Goal: Task Accomplishment & Management: Manage account settings

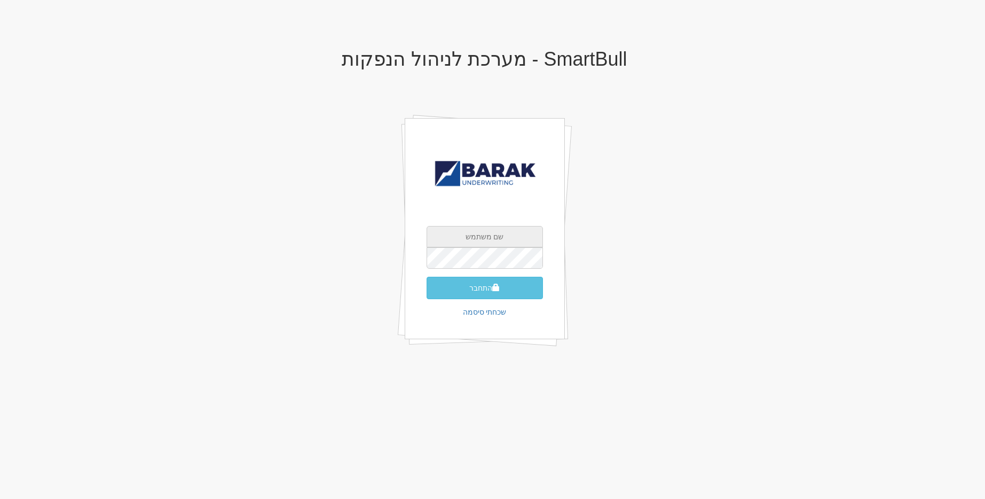
click at [495, 234] on input "text" at bounding box center [485, 236] width 116 height 21
click at [489, 233] on input "text" at bounding box center [485, 236] width 116 height 21
type input "[EMAIL_ADDRESS][DOMAIN_NAME]"
click at [427, 277] on button "התחבר" at bounding box center [485, 288] width 116 height 22
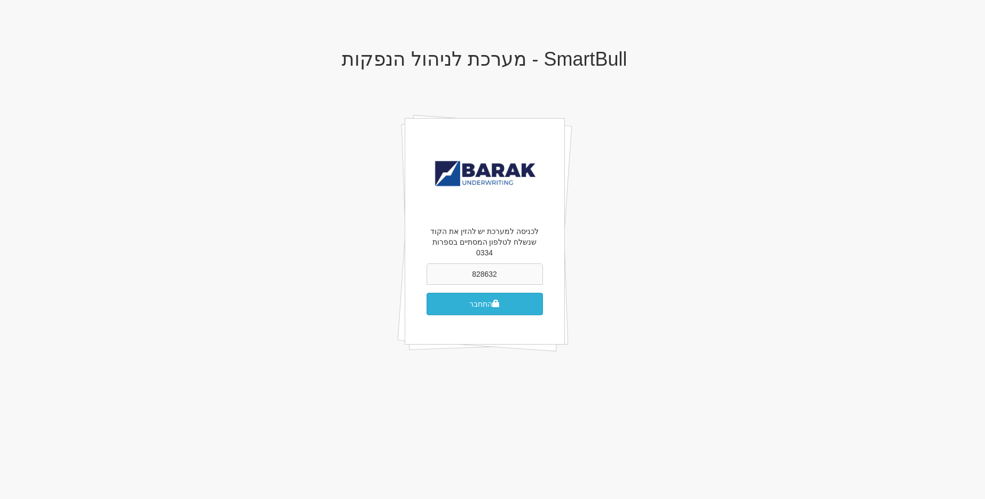
type input "828632"
click at [427, 293] on button "התחבר" at bounding box center [485, 304] width 116 height 22
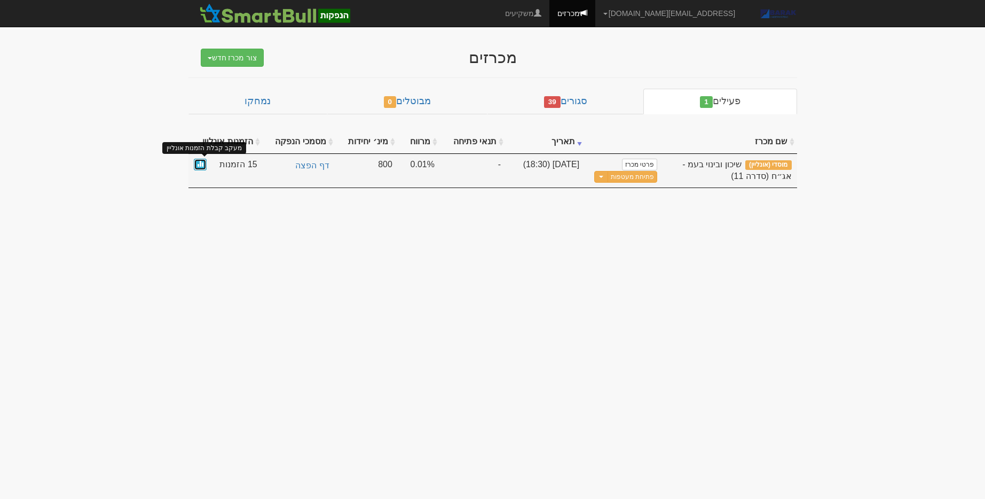
click at [194, 160] on link at bounding box center [200, 165] width 13 height 12
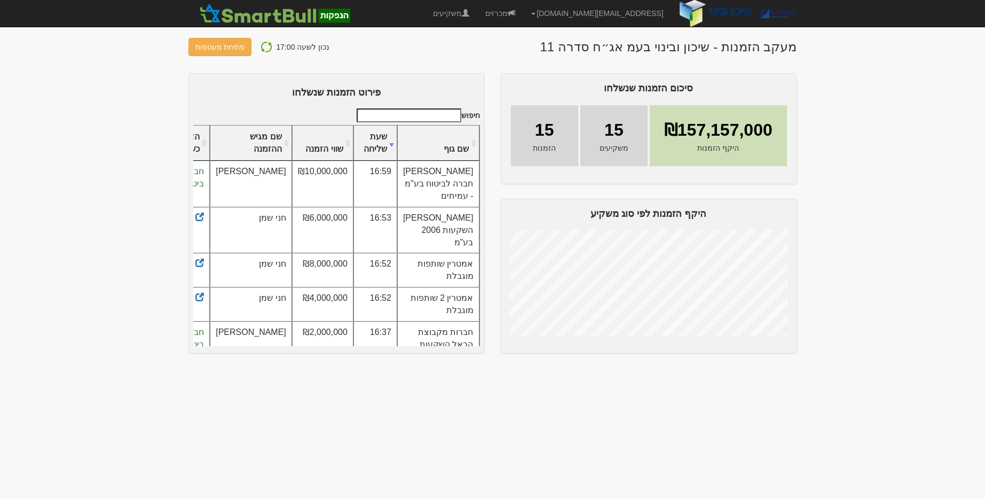
click at [439, 152] on th "שם גוף" at bounding box center [438, 143] width 82 height 36
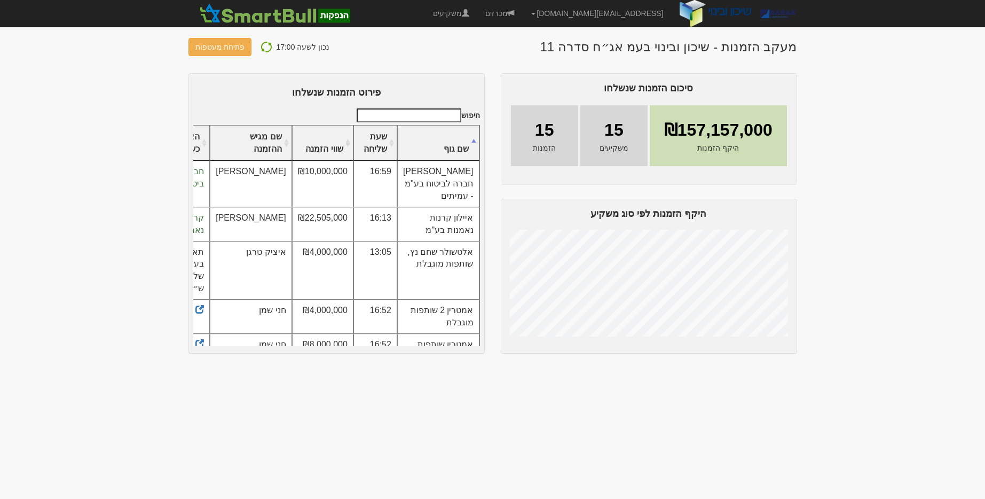
click at [439, 152] on th "שם גוף" at bounding box center [438, 143] width 82 height 36
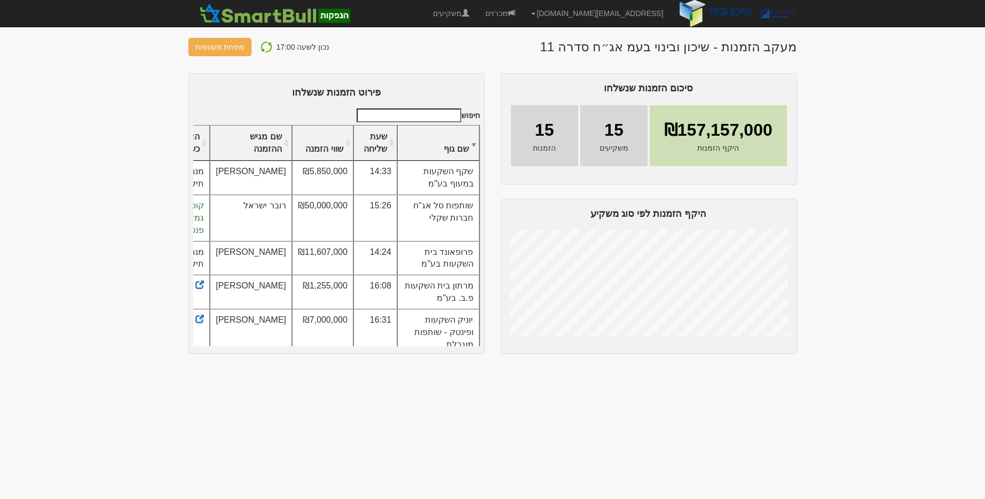
click at [439, 152] on th "שם גוף" at bounding box center [438, 143] width 82 height 36
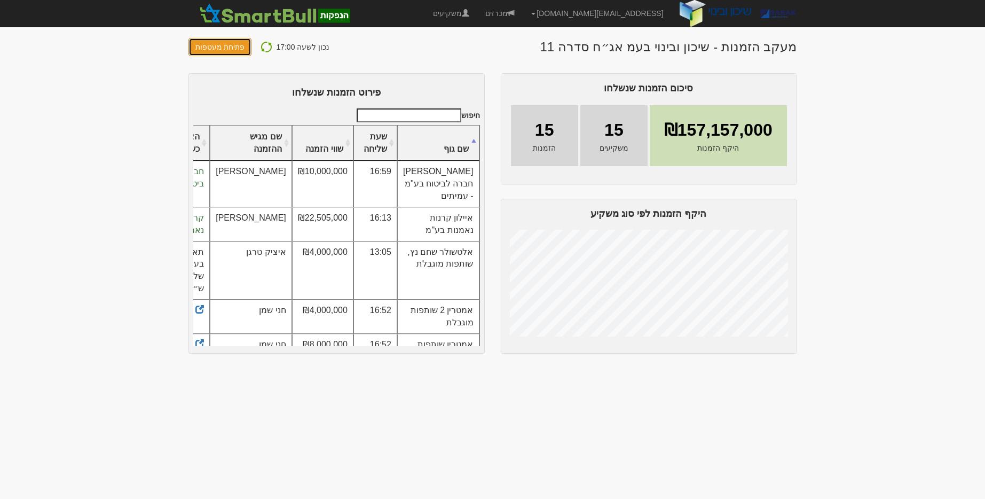
click at [225, 55] on button "פתיחת מעטפות" at bounding box center [220, 47] width 64 height 18
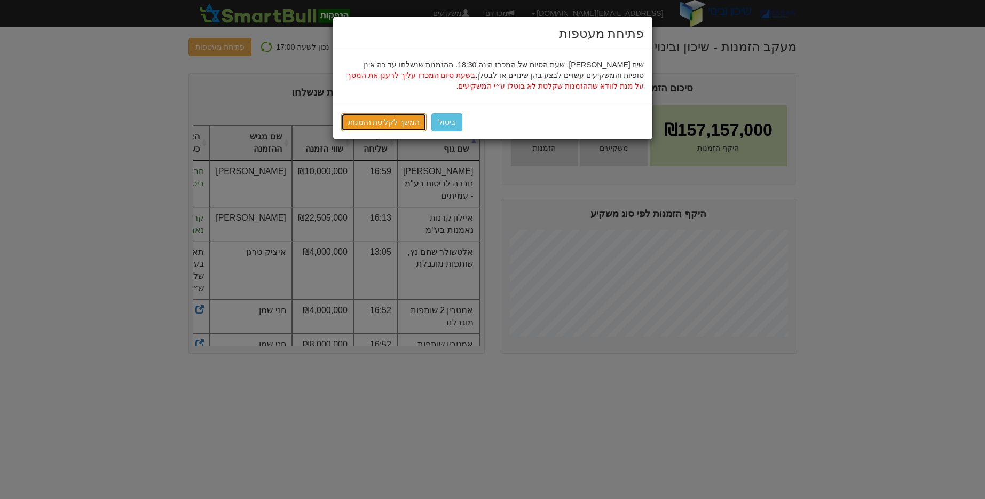
click at [397, 126] on link "המשך לקליטת הזמנות" at bounding box center [384, 122] width 86 height 18
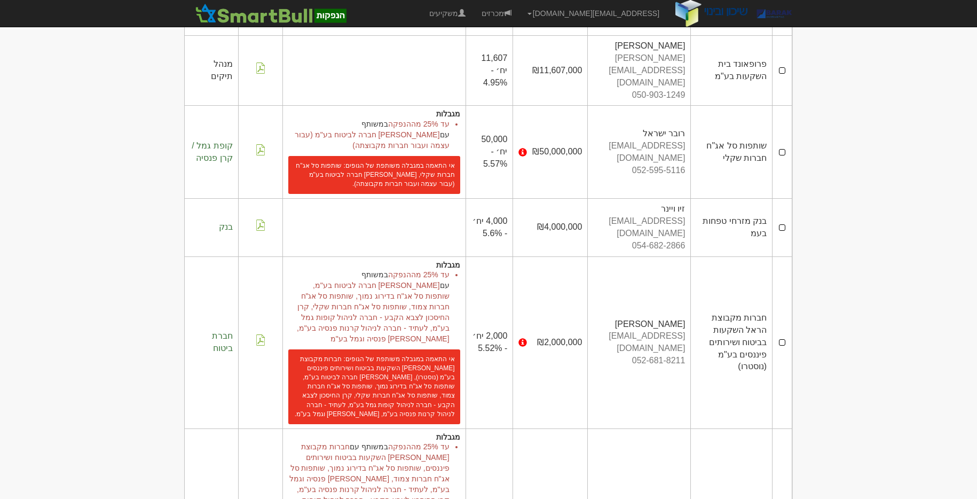
scroll to position [284, 0]
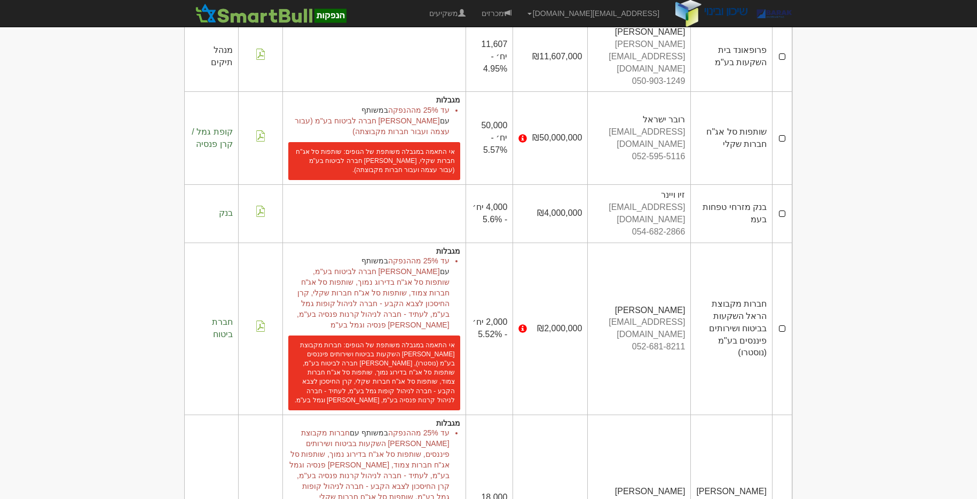
click at [381, 256] on span "במשותף עם" at bounding box center [406, 265] width 88 height 19
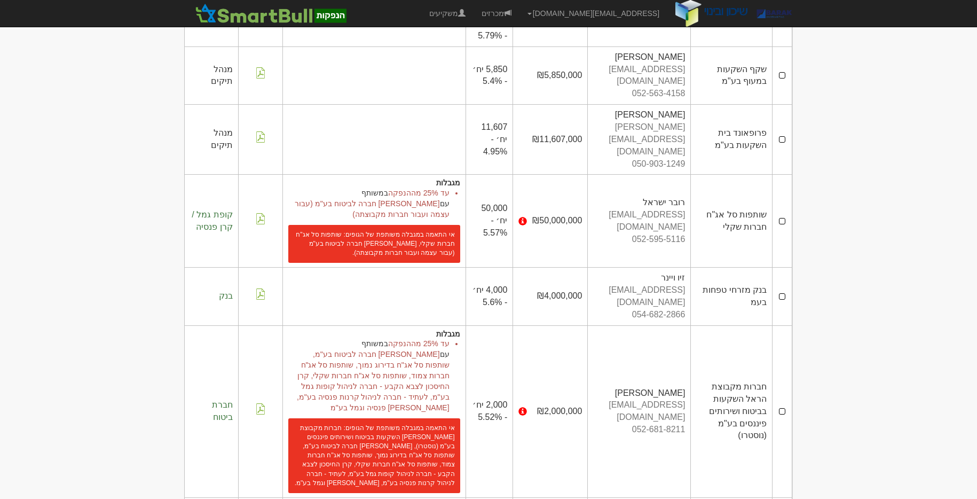
scroll to position [221, 0]
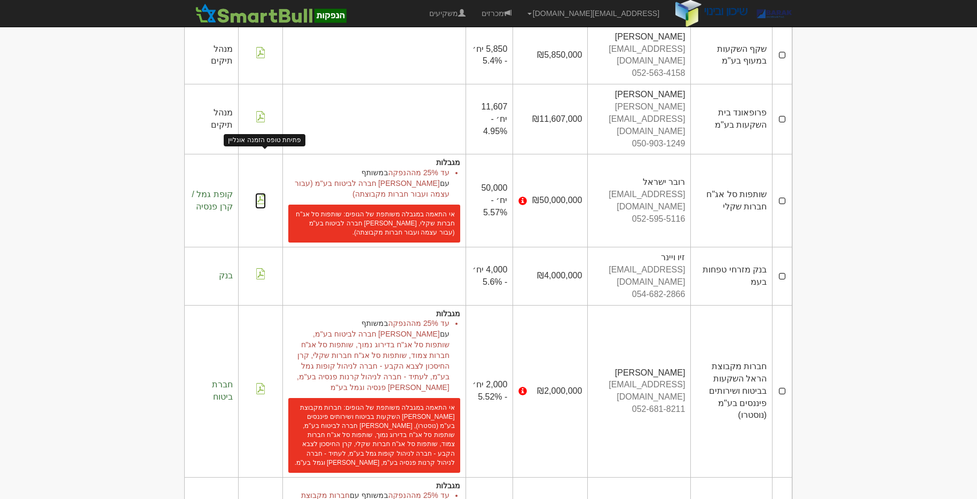
click at [261, 193] on img at bounding box center [260, 198] width 11 height 11
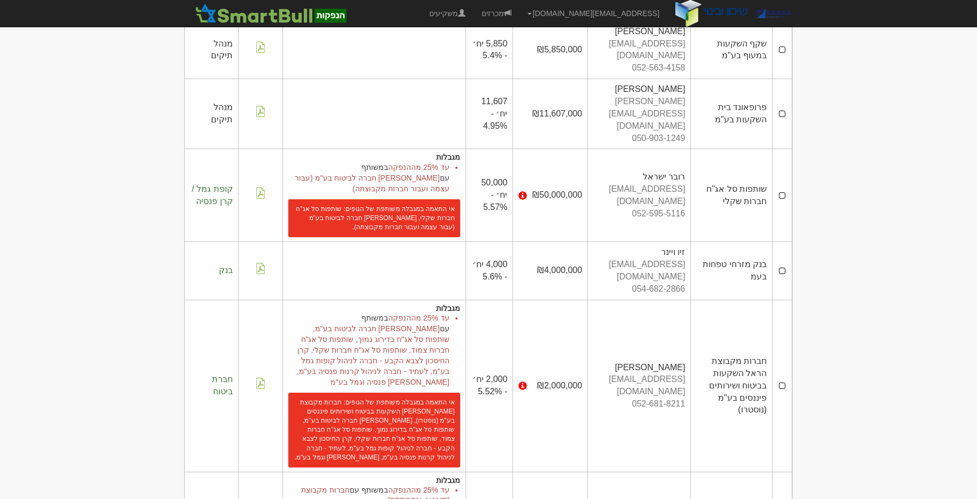
scroll to position [240, 0]
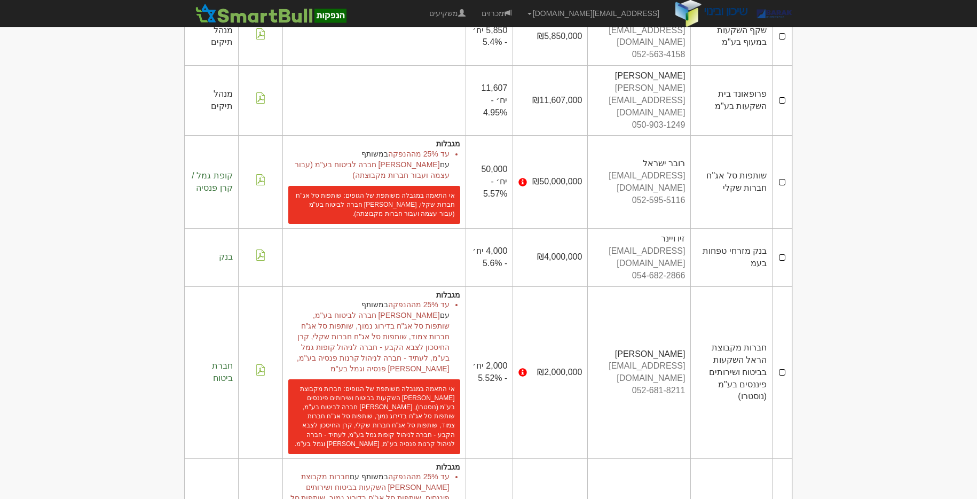
drag, startPoint x: 766, startPoint y: 132, endPoint x: 709, endPoint y: 144, distance: 58.2
click at [709, 144] on td "שותפות סל אג"ח חברות שקלי" at bounding box center [732, 182] width 82 height 93
click at [734, 139] on td "שותפות סל אג"ח חברות שקלי" at bounding box center [732, 182] width 82 height 93
drag, startPoint x: 762, startPoint y: 134, endPoint x: 725, endPoint y: 152, distance: 41.6
click at [725, 152] on td "שותפות סל אג"ח חברות שקלי" at bounding box center [732, 182] width 82 height 93
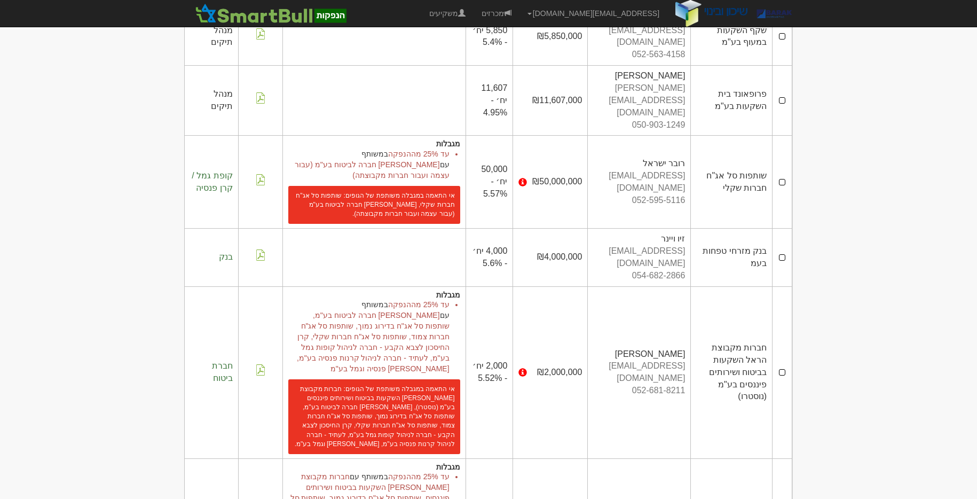
scroll to position [253, 0]
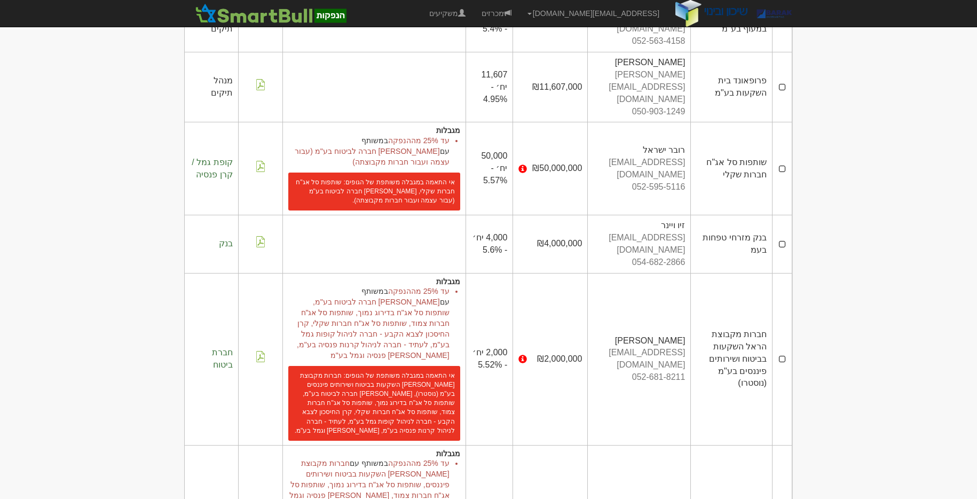
click at [765, 122] on td "שותפות סל אג"ח חברות שקלי" at bounding box center [732, 168] width 82 height 93
drag, startPoint x: 767, startPoint y: 117, endPoint x: 718, endPoint y: 131, distance: 50.9
click at [718, 131] on td "שותפות סל אג"ח חברות שקלי" at bounding box center [732, 168] width 82 height 93
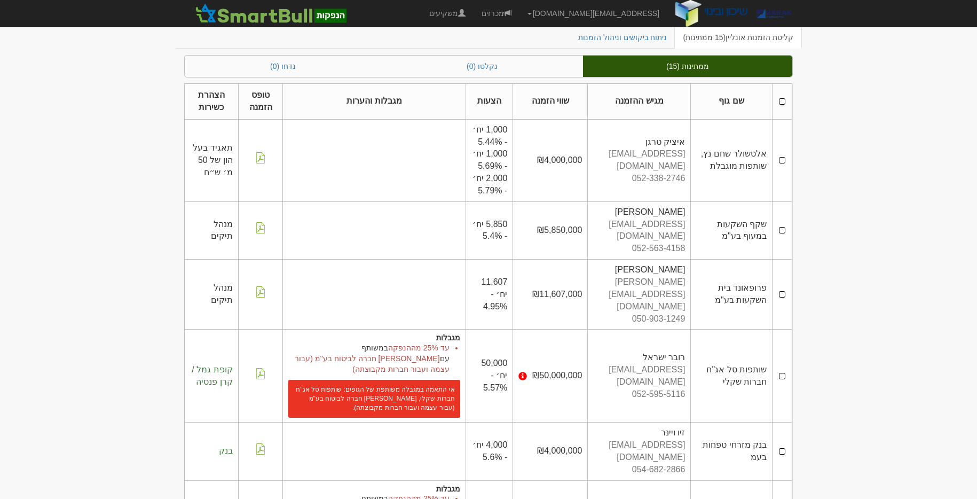
scroll to position [0, 0]
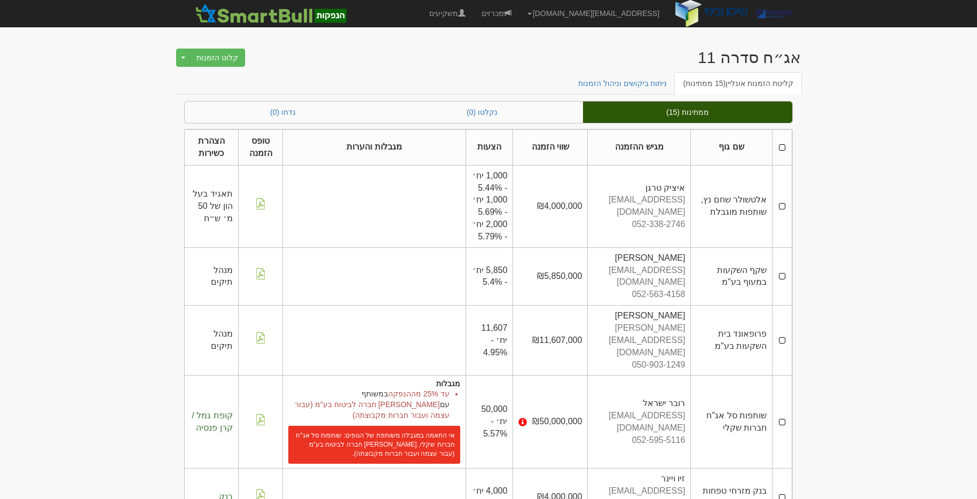
copy td "שותפות סל אג"ח חברות שקלי"
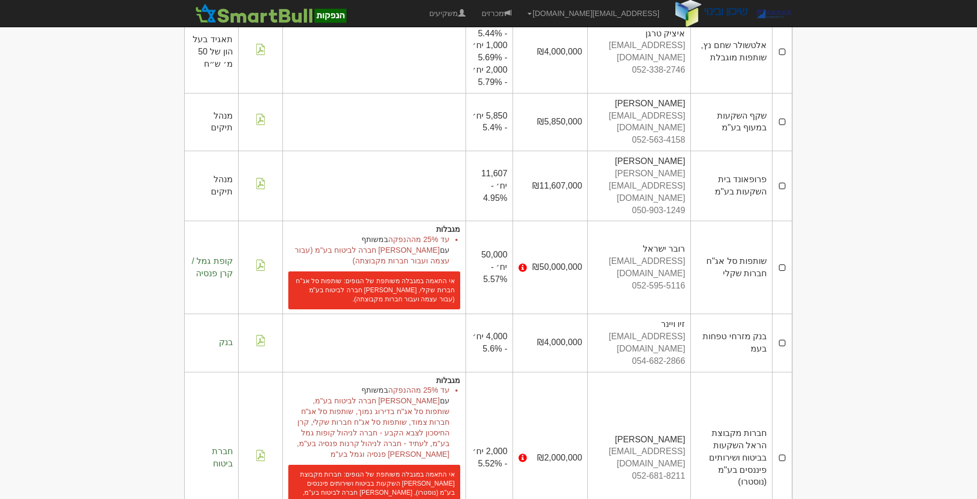
scroll to position [254, 0]
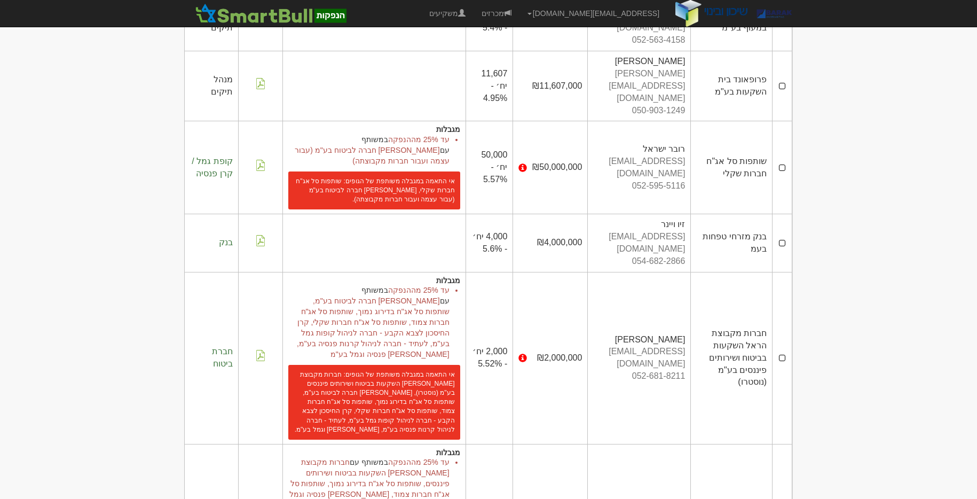
click at [441, 285] on li "עד 25% מההנפקה במשותף עם [PERSON_NAME] חברה לביטוח בע"מ, שותפות סל אג"ח בדירוג …" at bounding box center [368, 322] width 161 height 75
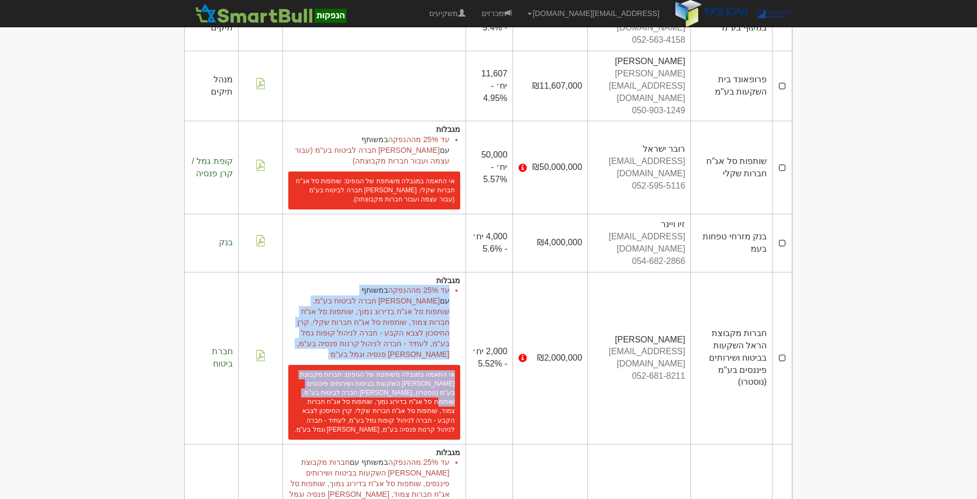
drag, startPoint x: 445, startPoint y: 238, endPoint x: 360, endPoint y: 311, distance: 112.1
click at [360, 311] on td "מגבלות עד 25% מההנפקה במשותף עם [PERSON_NAME] חברה לביטוח בע"מ, שותפות סל אג"ח …" at bounding box center [374, 358] width 183 height 172
click at [396, 285] on li "עד 25% מההנפקה במשותף עם [PERSON_NAME] חברה לביטוח בע"מ, שותפות סל אג"ח בדירוג …" at bounding box center [368, 322] width 161 height 75
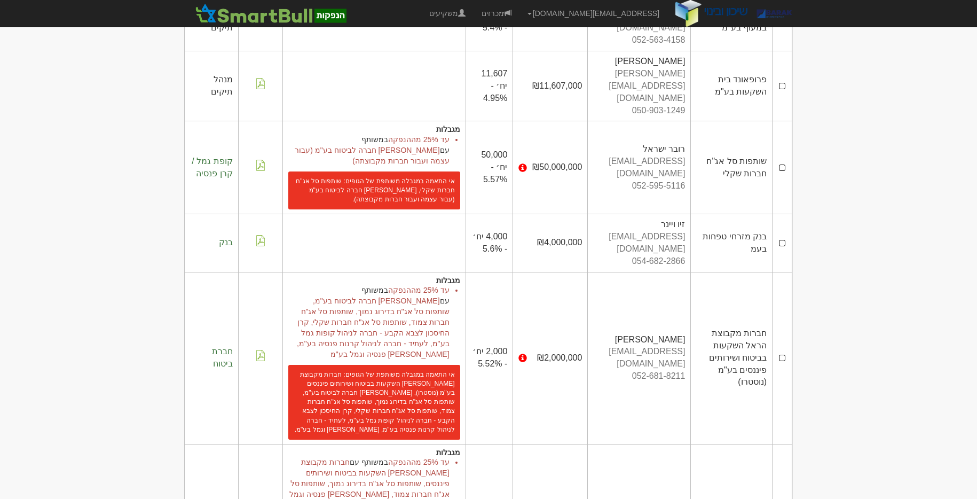
scroll to position [0, 0]
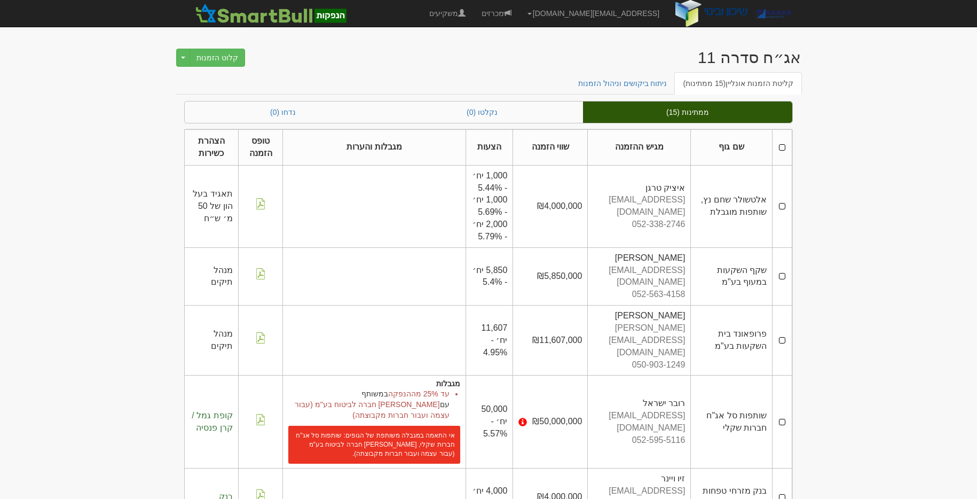
click at [588, 375] on td "₪50,000,000" at bounding box center [550, 421] width 75 height 93
click at [663, 397] on div "רובר ישראל" at bounding box center [639, 403] width 92 height 12
click at [678, 397] on div "רובר ישראל" at bounding box center [639, 403] width 92 height 12
click at [685, 397] on div "רובר ישראל" at bounding box center [639, 403] width 92 height 12
drag, startPoint x: 693, startPoint y: 370, endPoint x: 635, endPoint y: 408, distance: 69.6
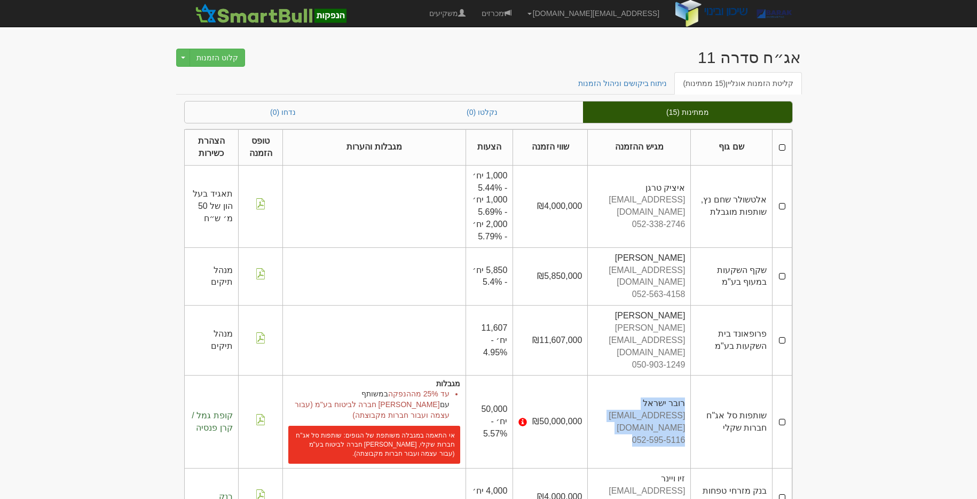
click at [635, 408] on td "רובר [PERSON_NAME] [EMAIL_ADDRESS][DOMAIN_NAME] 052-595-5116" at bounding box center [639, 421] width 103 height 93
click at [634, 434] on div "052-595-5116" at bounding box center [639, 440] width 92 height 12
drag, startPoint x: 637, startPoint y: 391, endPoint x: 693, endPoint y: 367, distance: 60.5
click at [691, 375] on td "רובר [PERSON_NAME] [EMAIL_ADDRESS][DOMAIN_NAME] 052-595-5116" at bounding box center [639, 421] width 103 height 93
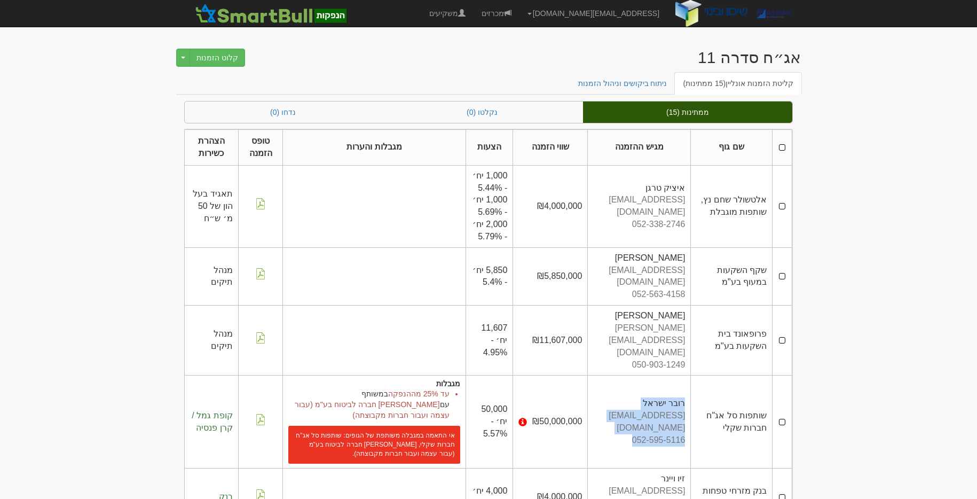
drag, startPoint x: 693, startPoint y: 365, endPoint x: 662, endPoint y: 403, distance: 48.5
click at [662, 403] on td "רובר [PERSON_NAME] [EMAIL_ADDRESS][DOMAIN_NAME] 052-595-5116" at bounding box center [639, 421] width 103 height 93
click at [531, 375] on td "₪50,000,000" at bounding box center [550, 421] width 75 height 93
